Goal: Task Accomplishment & Management: Use online tool/utility

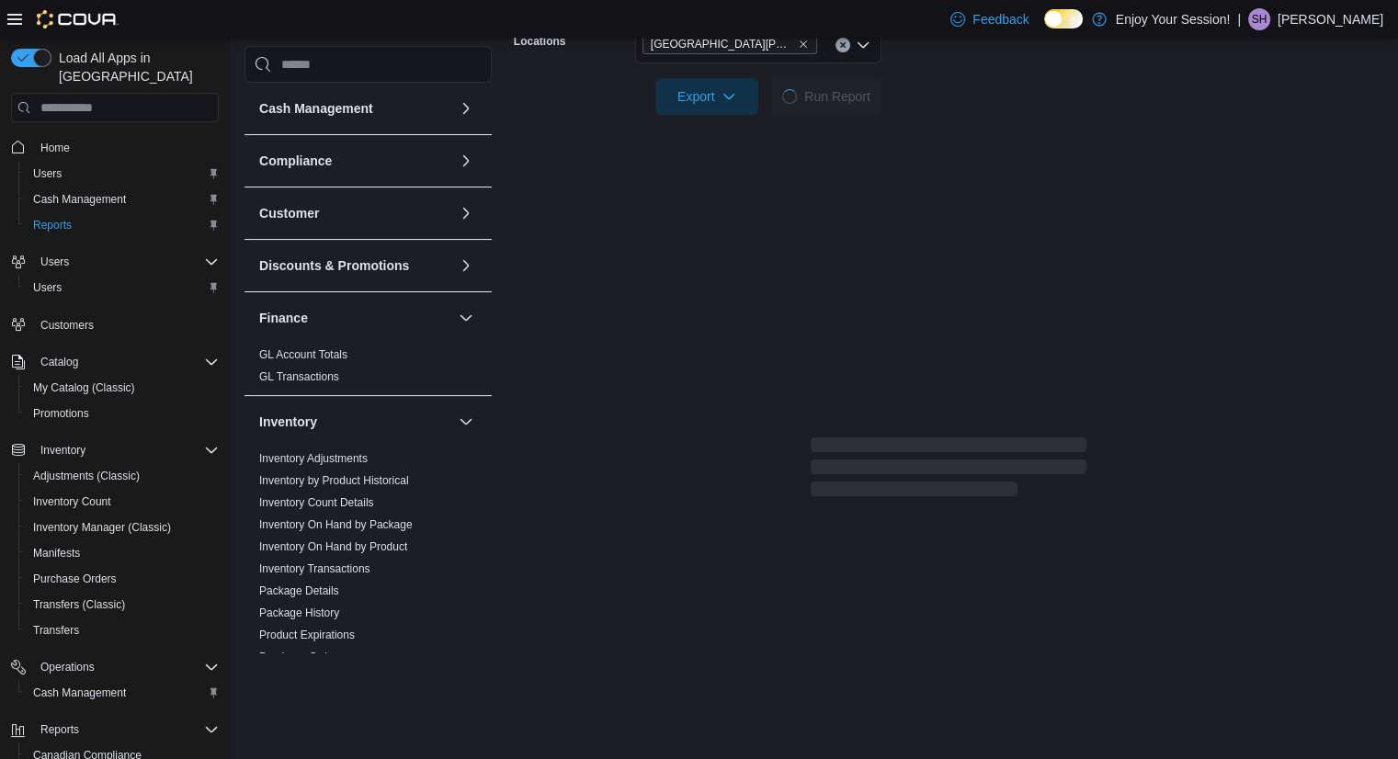
scroll to position [129, 0]
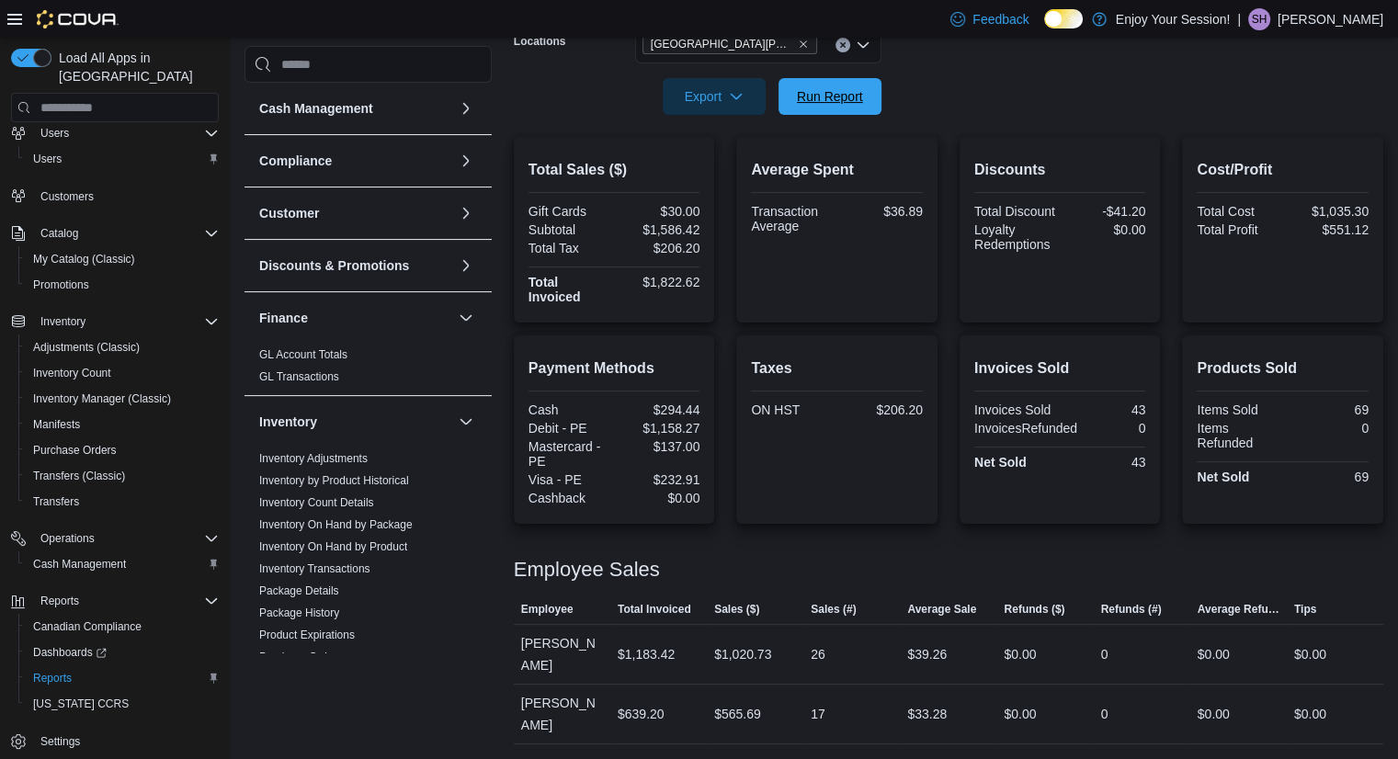
click at [812, 89] on span "Run Report" at bounding box center [830, 96] width 66 height 18
click at [822, 98] on span "Run Report" at bounding box center [830, 95] width 66 height 18
click at [767, 506] on div "Taxes ON HST $250.17" at bounding box center [837, 429] width 172 height 159
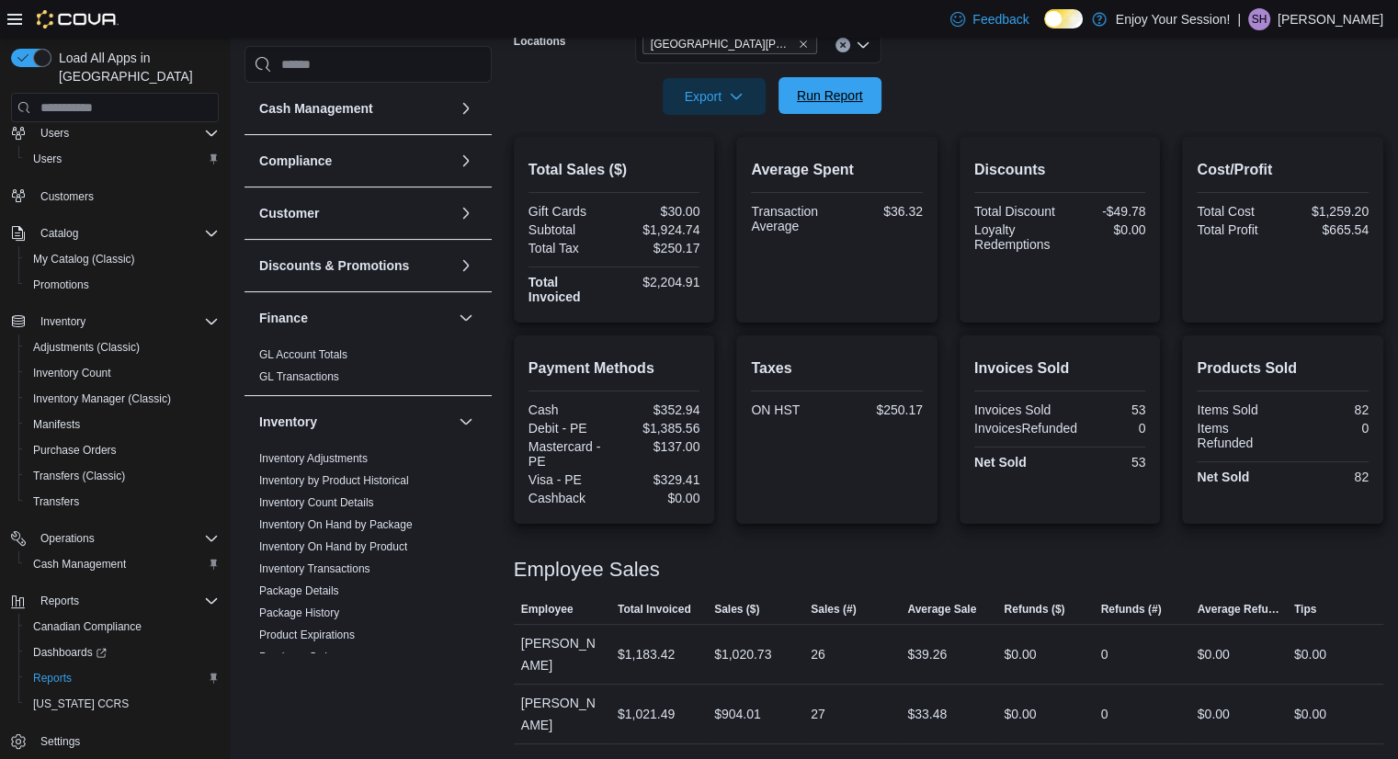
click at [815, 114] on div "Export Run Report" at bounding box center [698, 96] width 368 height 37
click at [817, 104] on span "Run Report" at bounding box center [830, 95] width 66 height 18
click at [731, 106] on span "Export" at bounding box center [714, 95] width 81 height 37
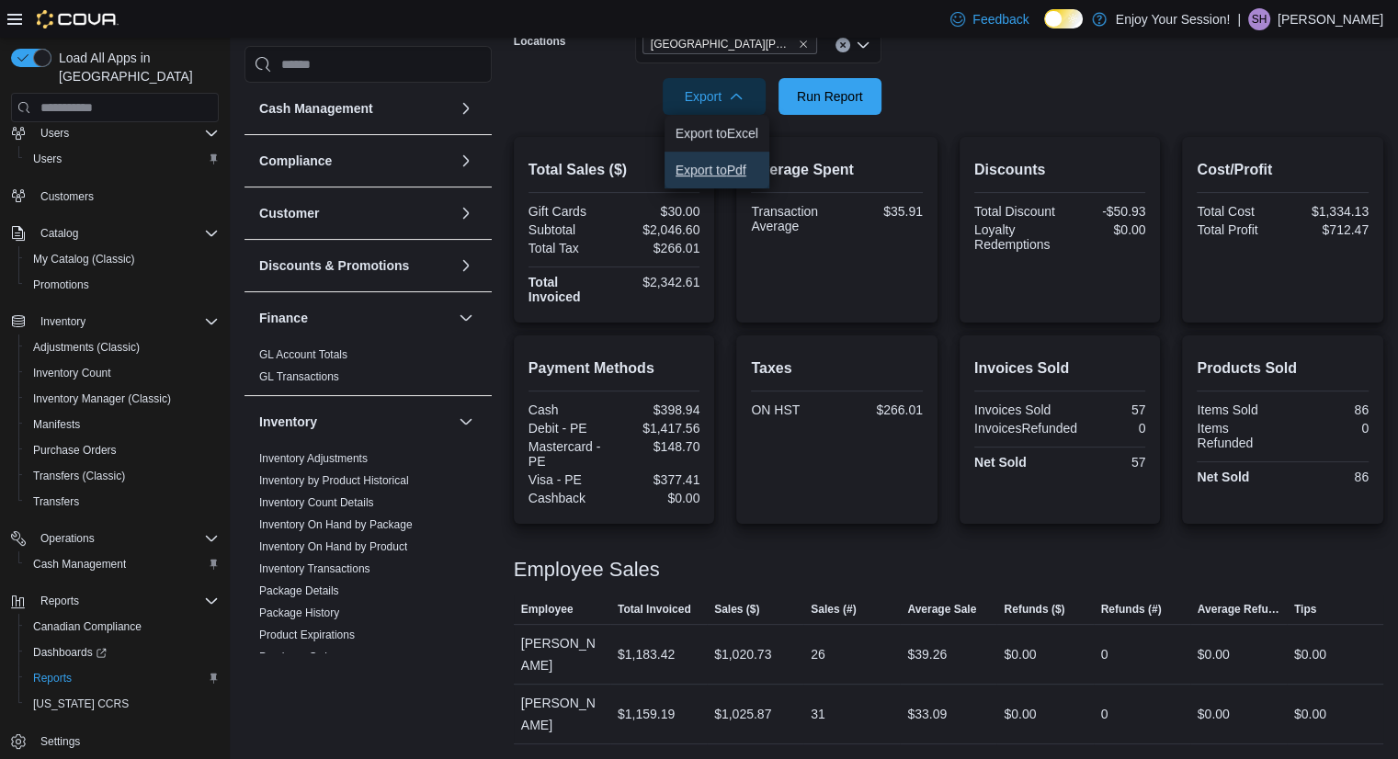
click at [743, 174] on span "Export to Pdf" at bounding box center [716, 170] width 83 height 15
click at [1372, 13] on p "[PERSON_NAME]" at bounding box center [1330, 19] width 106 height 22
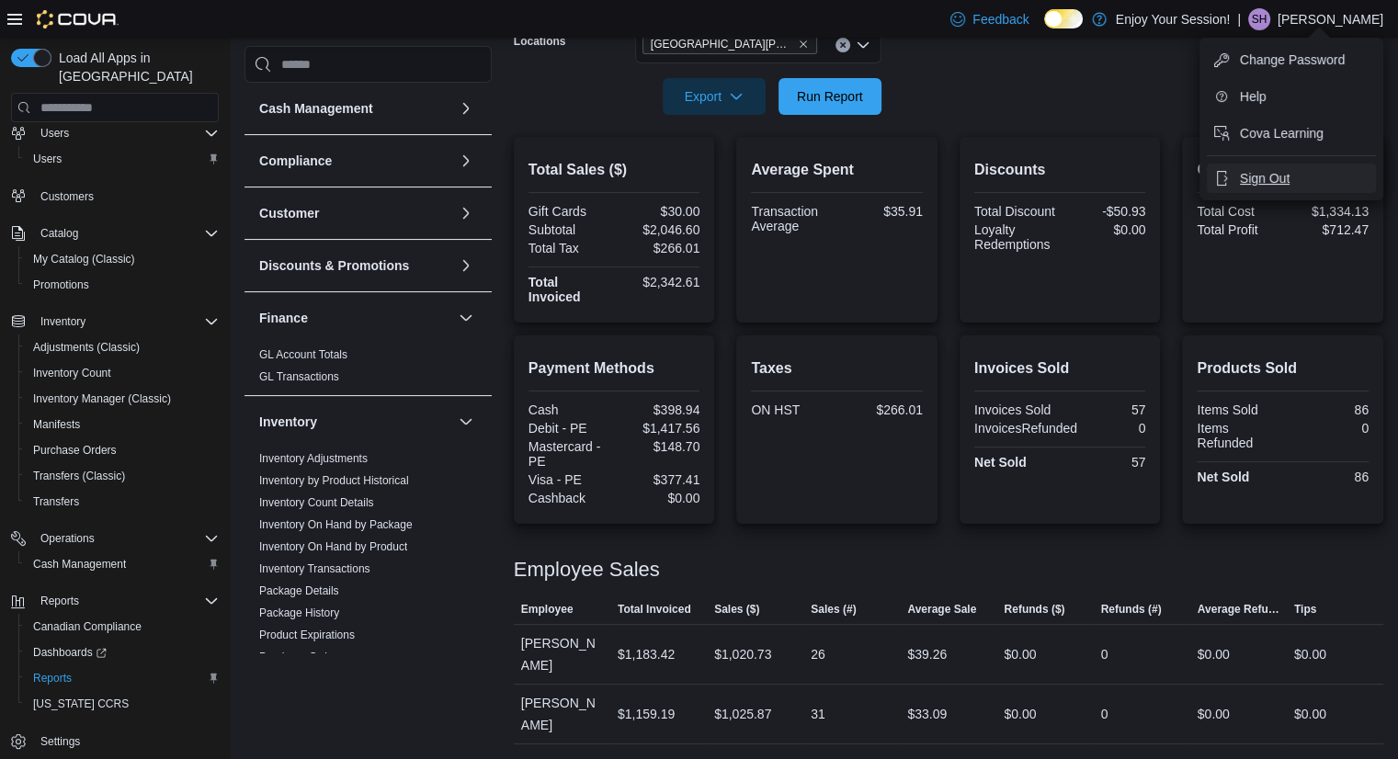
click at [1266, 177] on span "Sign Out" at bounding box center [1265, 178] width 50 height 18
